Goal: Contribute content: Contribute content

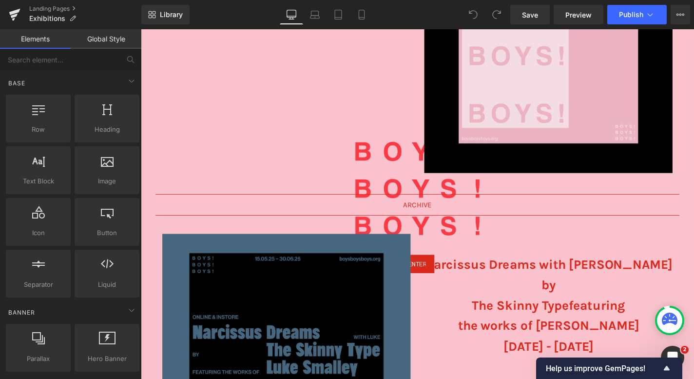
scroll to position [305, 0]
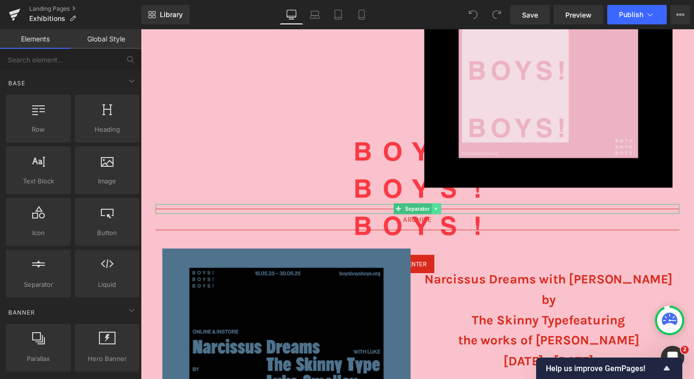
click at [456, 219] on icon at bounding box center [455, 220] width 1 height 3
click at [453, 219] on icon at bounding box center [450, 220] width 5 height 5
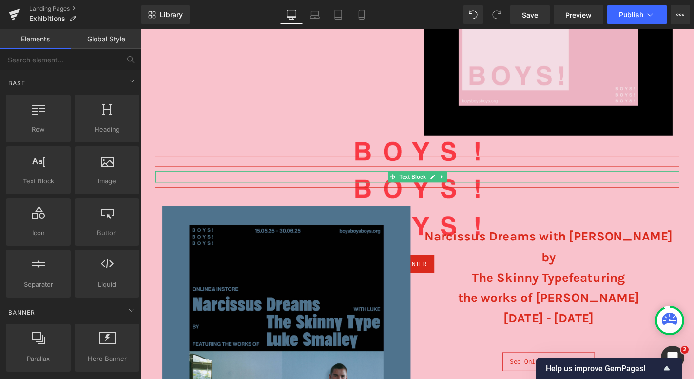
scroll to position [345, 0]
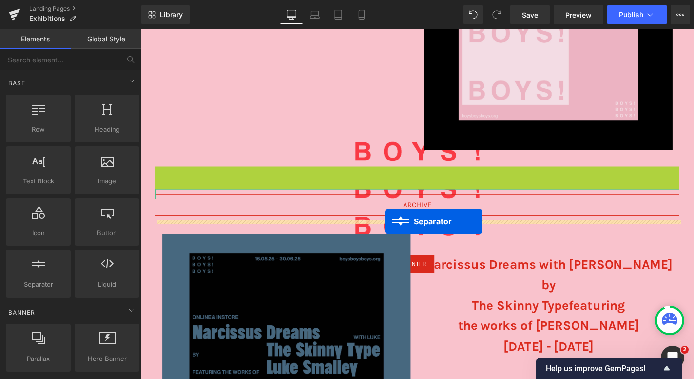
drag, startPoint x: 400, startPoint y: 180, endPoint x: 401, endPoint y: 233, distance: 53.6
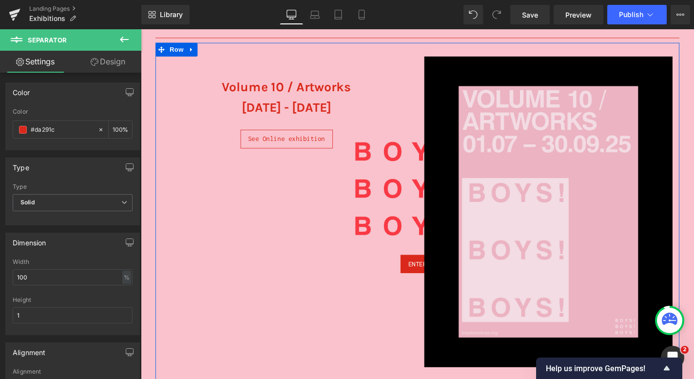
scroll to position [115, 0]
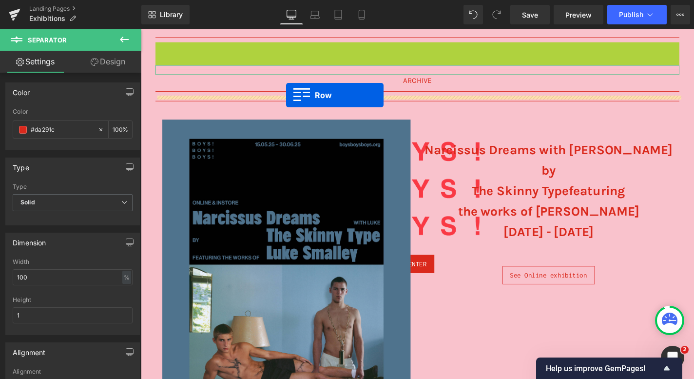
drag, startPoint x: 162, startPoint y: 51, endPoint x: 296, endPoint y: 99, distance: 142.1
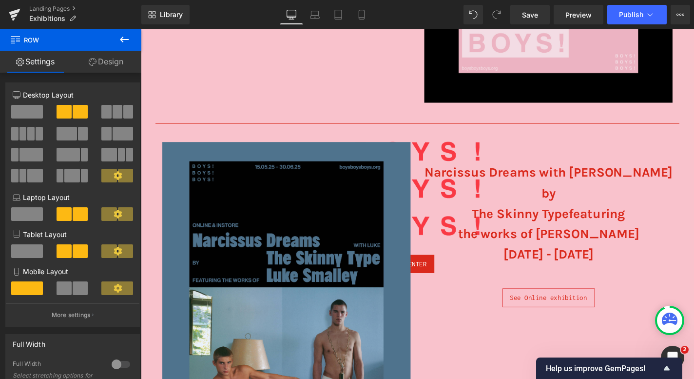
scroll to position [467, 0]
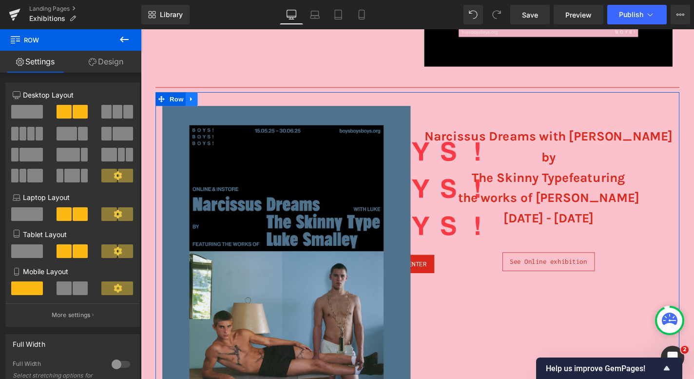
click at [193, 105] on icon at bounding box center [195, 103] width 7 height 7
click at [207, 105] on icon at bounding box center [207, 103] width 7 height 7
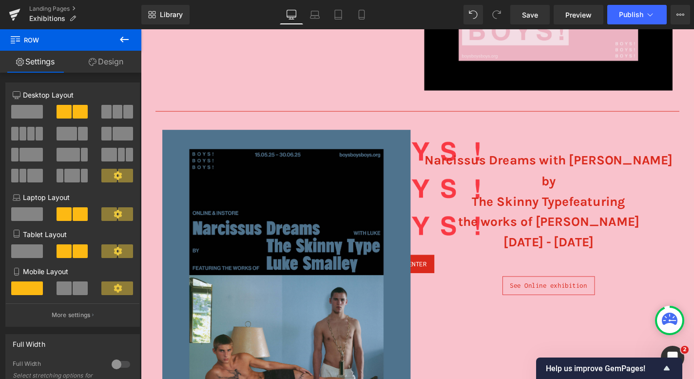
scroll to position [440, 0]
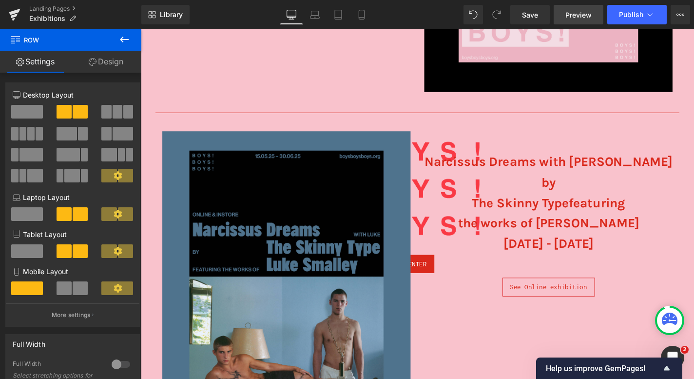
click at [559, 17] on link "Preview" at bounding box center [579, 14] width 50 height 19
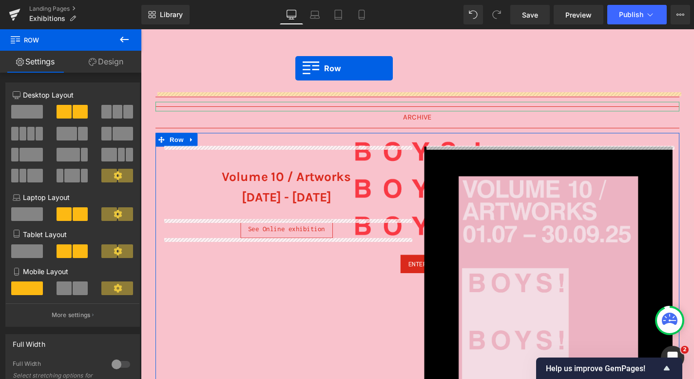
scroll to position [12, 0]
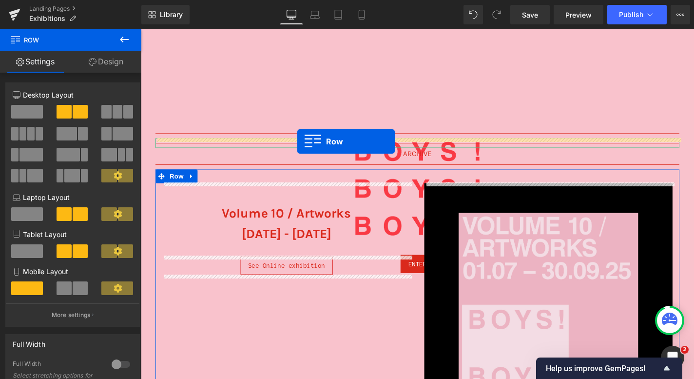
drag, startPoint x: 163, startPoint y: 142, endPoint x: 307, endPoint y: 147, distance: 144.3
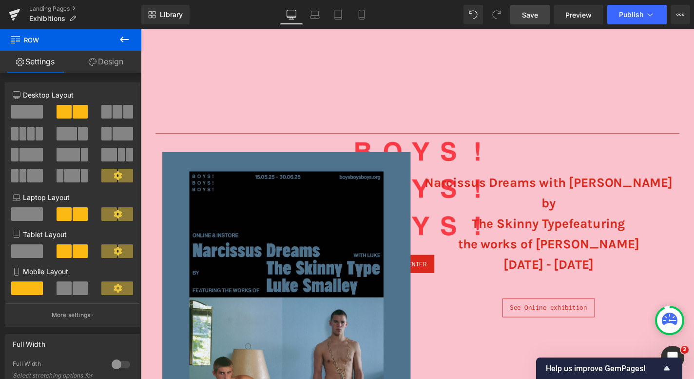
click at [525, 12] on span "Save" at bounding box center [530, 15] width 16 height 10
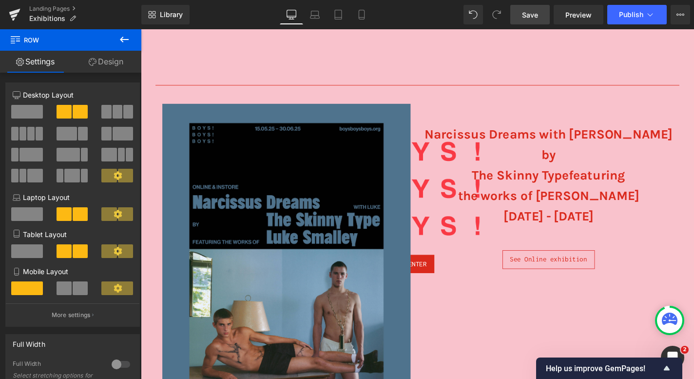
scroll to position [62, 0]
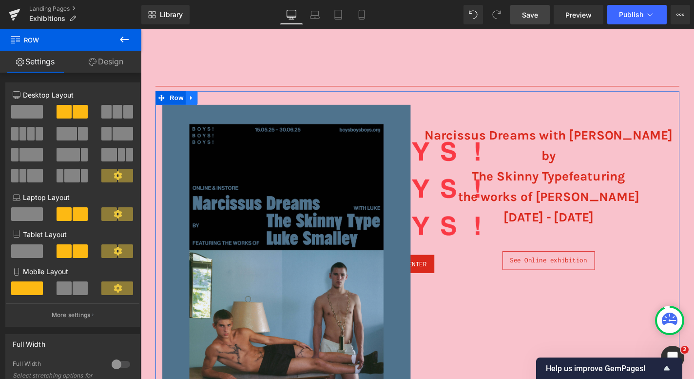
click at [199, 106] on link at bounding box center [195, 102] width 13 height 15
click at [223, 103] on icon at bounding box center [220, 102] width 7 height 7
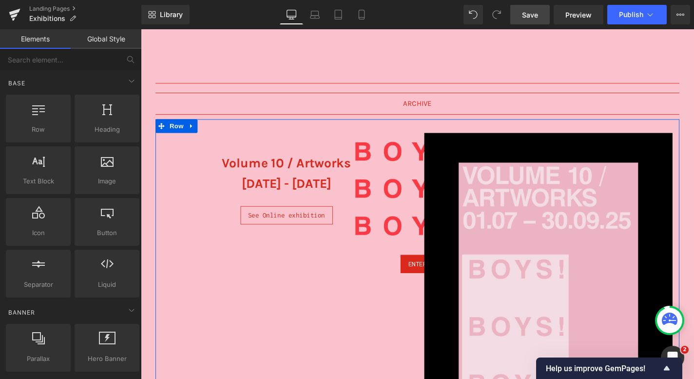
scroll to position [0, 0]
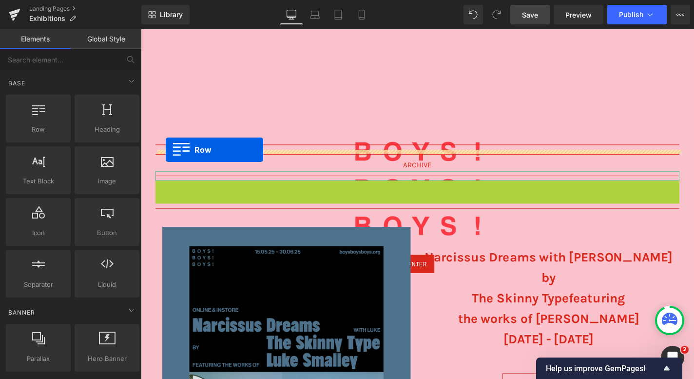
drag, startPoint x: 163, startPoint y: 198, endPoint x: 167, endPoint y: 157, distance: 40.7
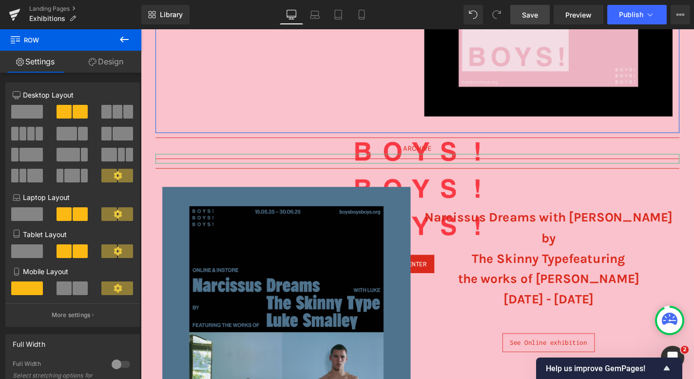
scroll to position [438, 0]
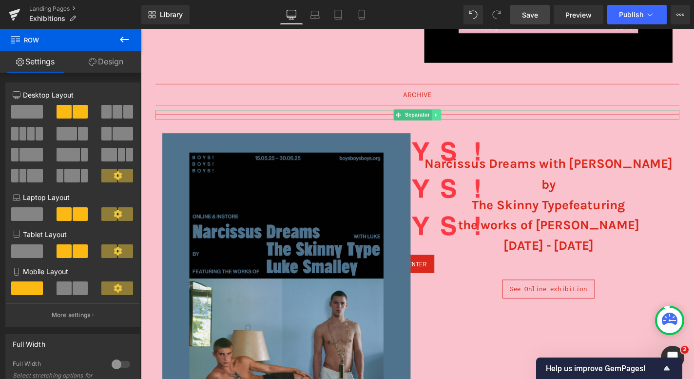
click at [456, 120] on icon at bounding box center [455, 119] width 1 height 3
click at [461, 120] on icon at bounding box center [460, 119] width 5 height 5
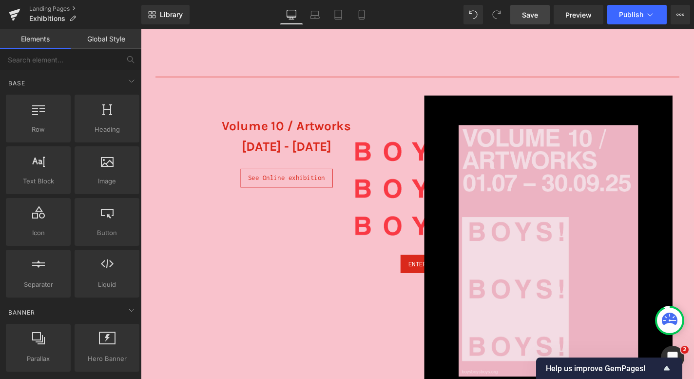
scroll to position [73, 0]
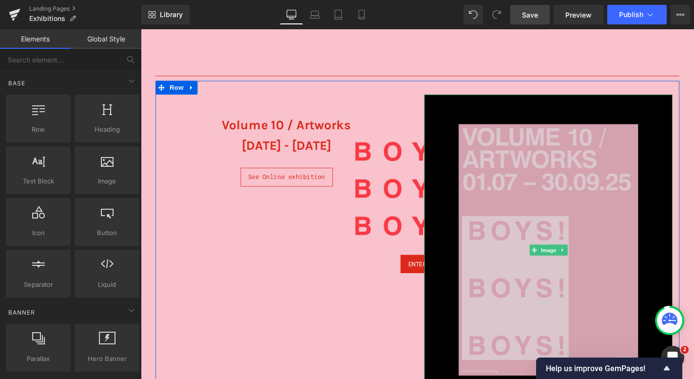
click at [574, 216] on img at bounding box center [575, 264] width 265 height 331
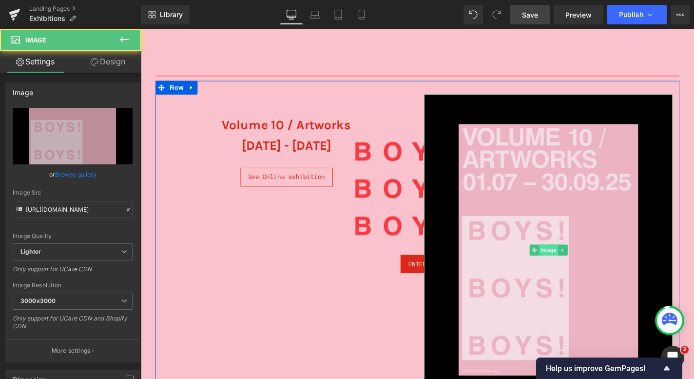
click at [572, 266] on div "Image" at bounding box center [575, 264] width 265 height 331
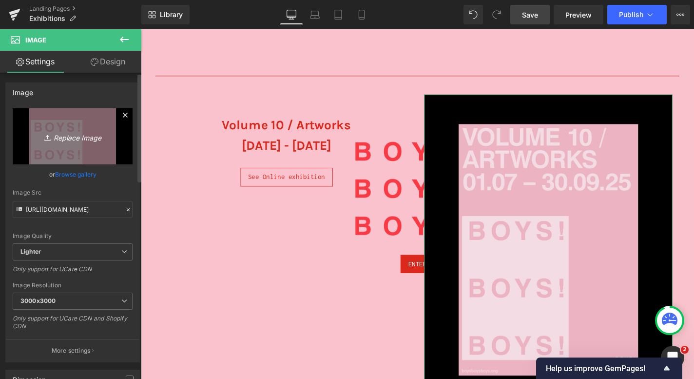
click at [87, 146] on link "Replace Image" at bounding box center [73, 136] width 120 height 56
type input "C:\fakepath\2 - 2025-09-30T184020.964.jpeg"
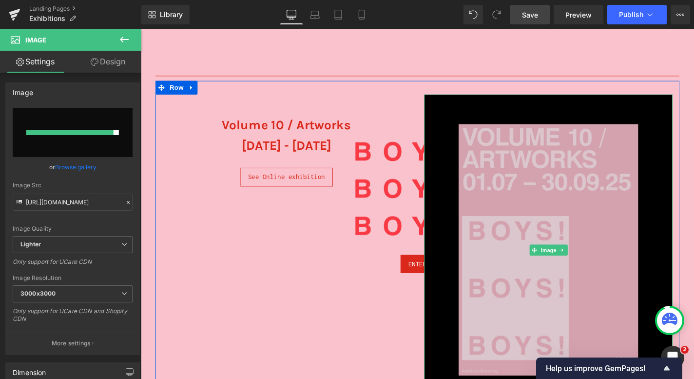
type input "[URL][DOMAIN_NAME]"
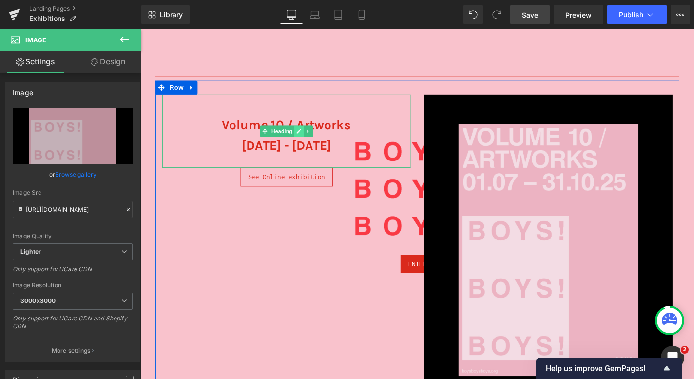
click at [308, 137] on icon at bounding box center [309, 137] width 5 height 5
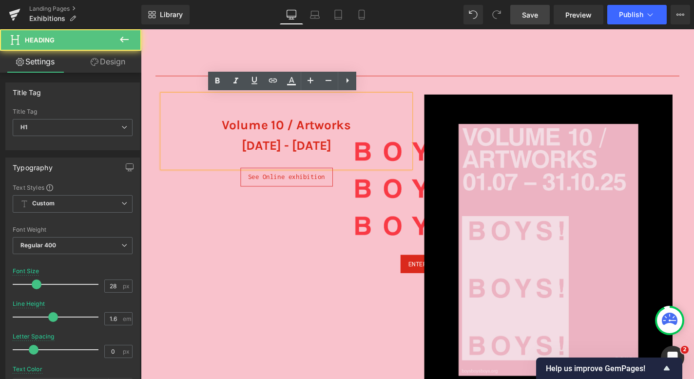
click at [273, 155] on span "[DATE] - [DATE]" at bounding box center [297, 153] width 96 height 16
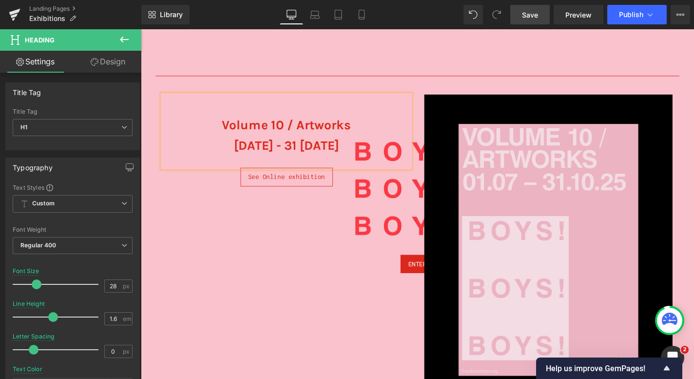
click at [344, 154] on span "[DATE] - 31 [DATE]" at bounding box center [296, 153] width 112 height 16
click at [316, 219] on div "Volume 10 / Artworks [DATE] - [DATE] Heading See Online exhibition Button Image…" at bounding box center [435, 265] width 558 height 363
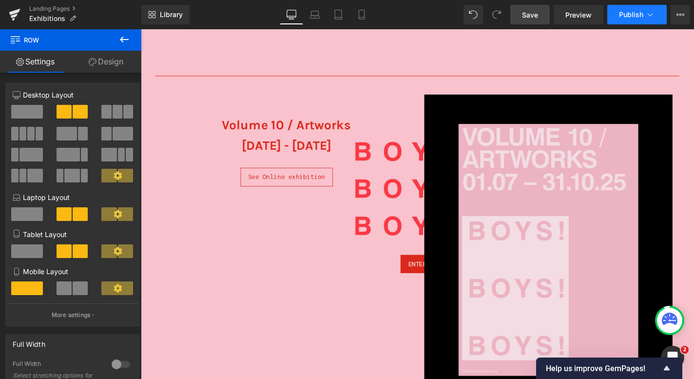
click at [627, 15] on span "Publish" at bounding box center [631, 15] width 24 height 8
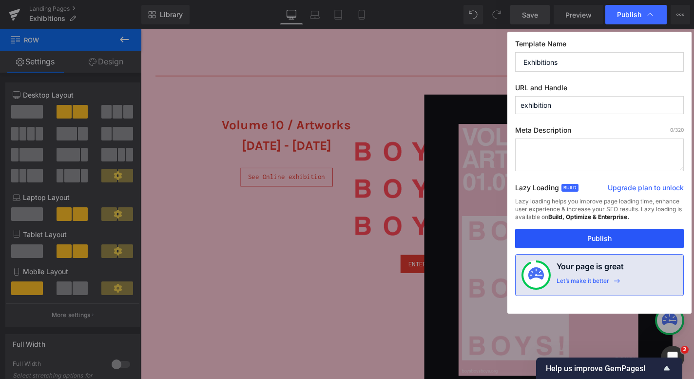
click at [578, 240] on button "Publish" at bounding box center [599, 238] width 169 height 19
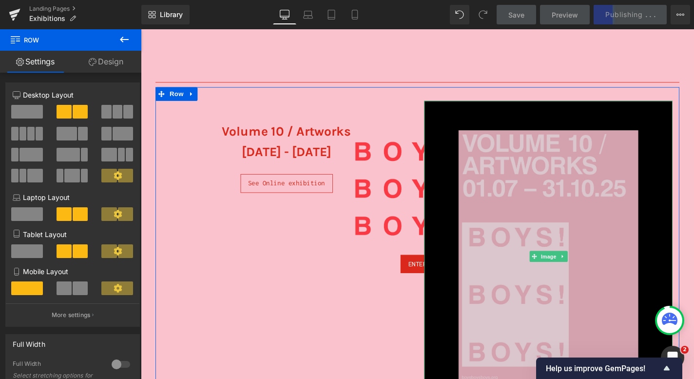
scroll to position [65, 0]
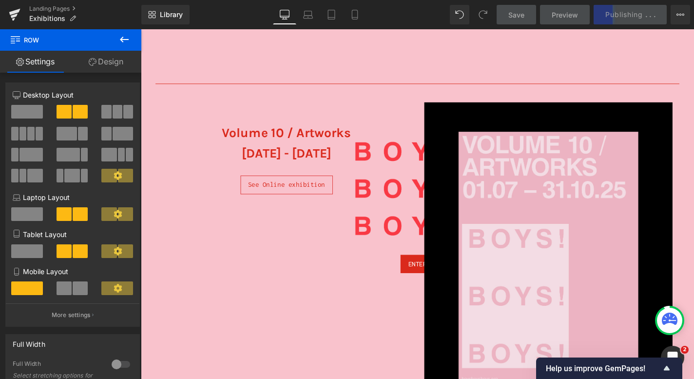
click at [562, 20] on link "Preview" at bounding box center [565, 14] width 50 height 19
click at [520, 26] on div "Library Desktop Desktop Laptop Tablet Mobile Save Preview Publishing . . . Sche…" at bounding box center [417, 14] width 553 height 29
click at [520, 22] on link "Save" at bounding box center [516, 14] width 39 height 19
click at [624, 18] on div "Save Preview Publishing . . . Scheduled View Live Page View with current Templa…" at bounding box center [594, 14] width 202 height 19
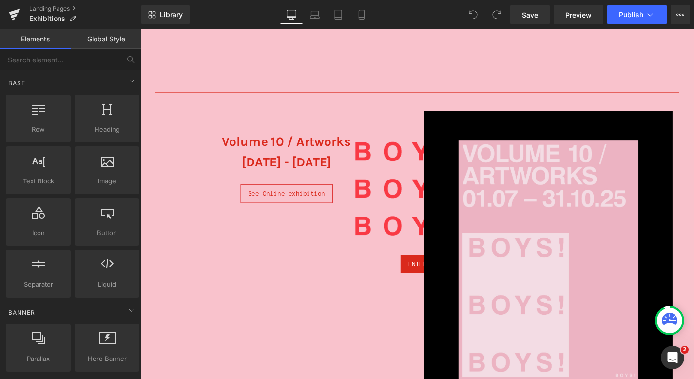
scroll to position [18, 0]
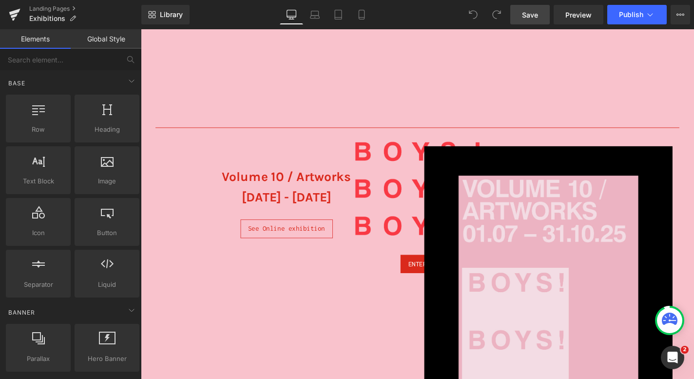
click at [525, 19] on span "Save" at bounding box center [530, 15] width 16 height 10
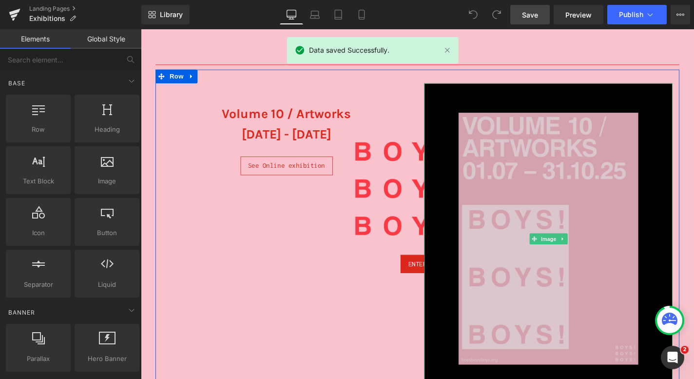
scroll to position [93, 0]
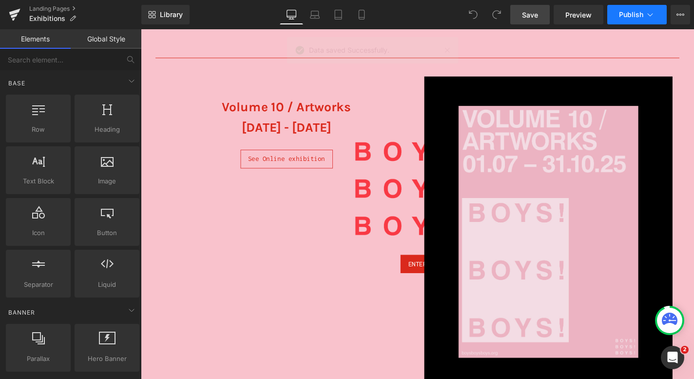
click at [625, 16] on span "Publish" at bounding box center [631, 15] width 24 height 8
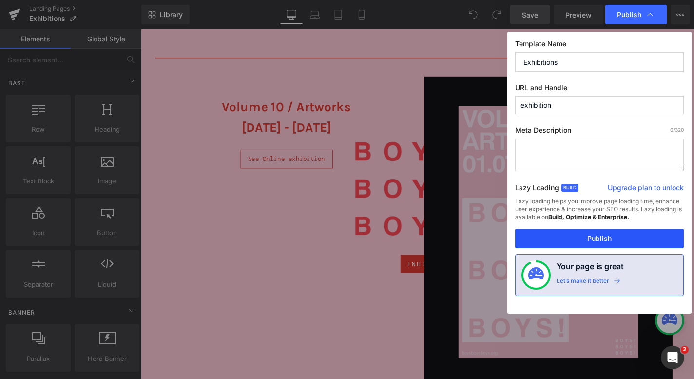
click at [579, 237] on button "Publish" at bounding box center [599, 238] width 169 height 19
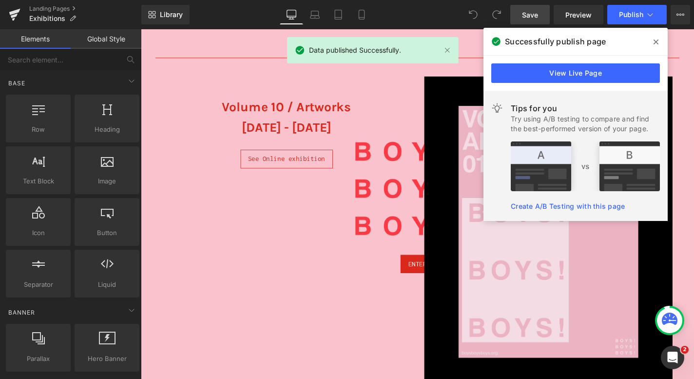
click at [656, 40] on icon at bounding box center [656, 42] width 5 height 8
